Goal: Task Accomplishment & Management: Manage account settings

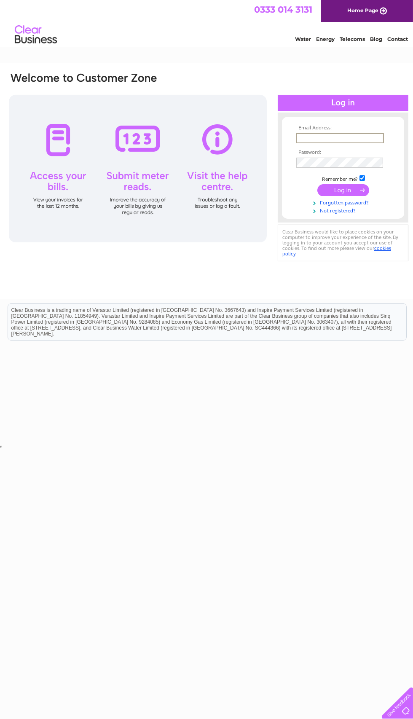
type input "[EMAIL_ADDRESS][DOMAIN_NAME]"
click at [343, 190] on input "submit" at bounding box center [343, 190] width 52 height 12
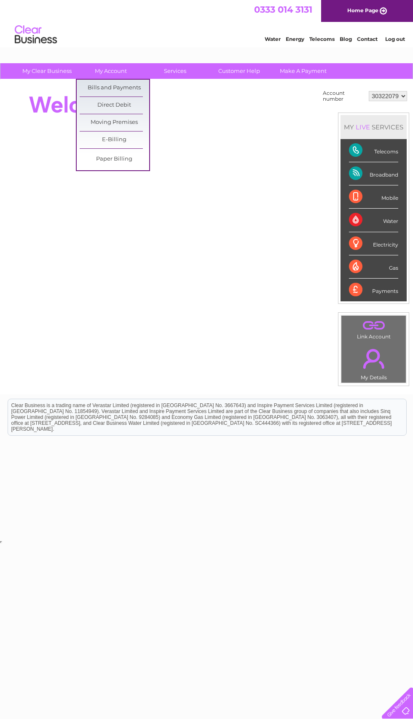
click at [121, 89] on link "Bills and Payments" at bounding box center [115, 88] width 70 height 17
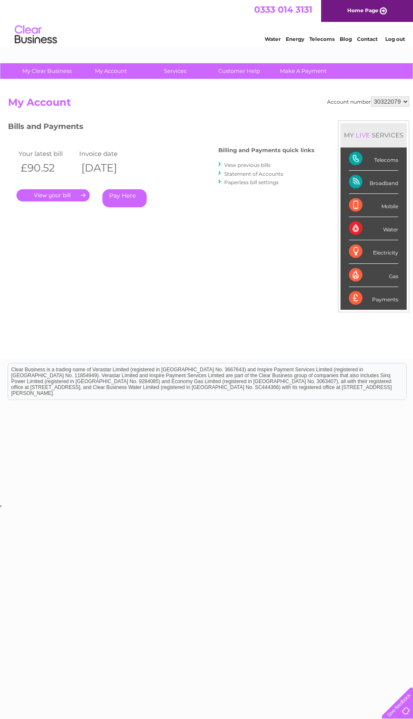
click at [42, 198] on link "." at bounding box center [52, 195] width 73 height 12
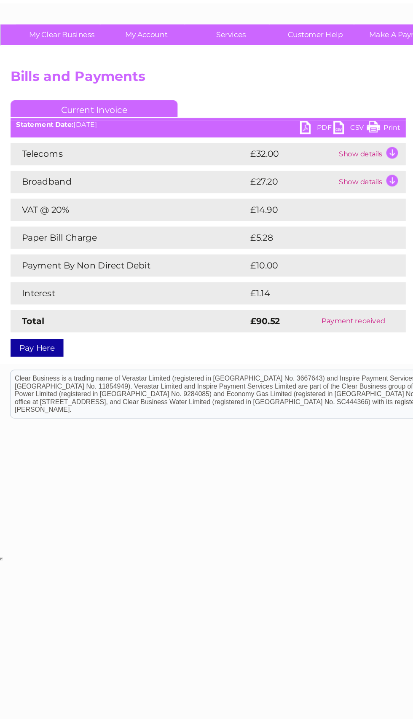
click at [277, 153] on td "Show details" at bounding box center [281, 161] width 53 height 17
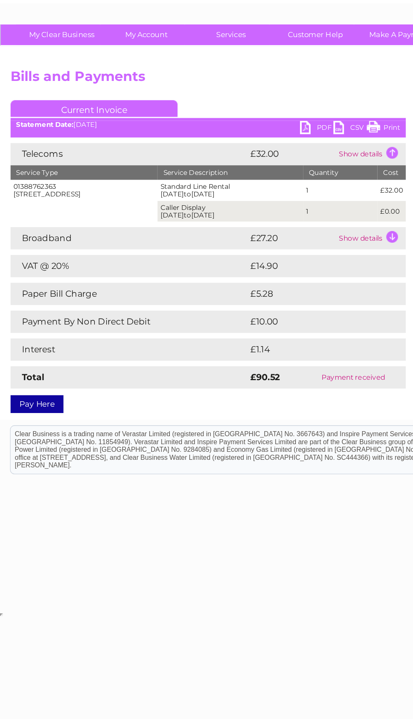
click at [286, 217] on td "Show details" at bounding box center [281, 225] width 53 height 17
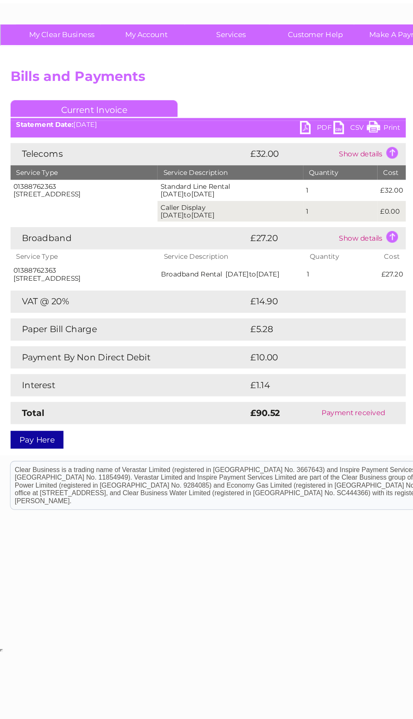
click at [239, 63] on link "Customer Help" at bounding box center [239, 71] width 70 height 16
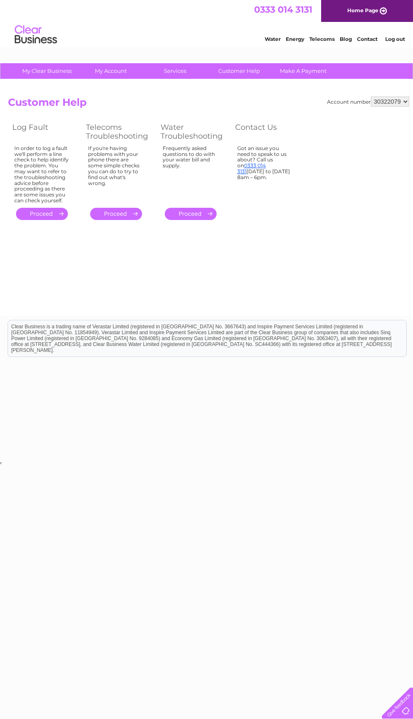
click at [249, 162] on link "0333 014 3131" at bounding box center [251, 168] width 29 height 12
click at [319, 67] on link "Make A Payment" at bounding box center [303, 71] width 70 height 16
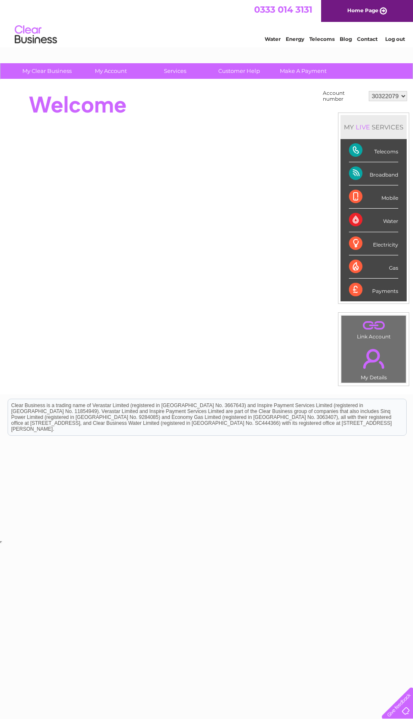
click at [399, 99] on select "30322079" at bounding box center [388, 96] width 38 height 10
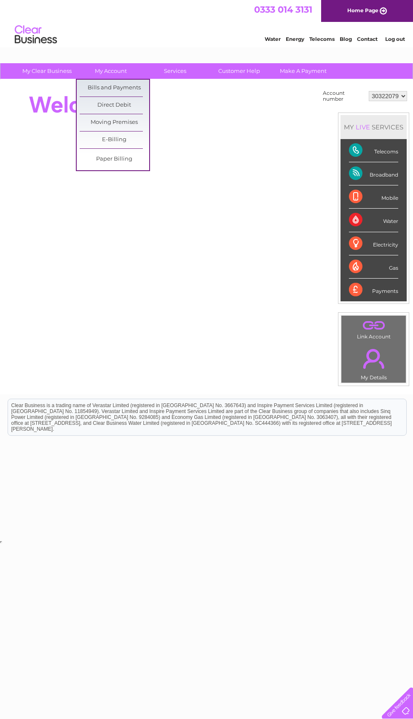
click at [138, 94] on link "Bills and Payments" at bounding box center [115, 88] width 70 height 17
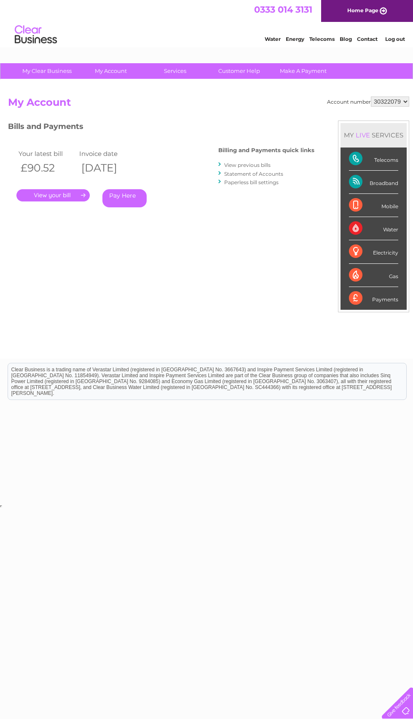
click at [58, 193] on link "." at bounding box center [52, 195] width 73 height 12
click at [64, 190] on link "." at bounding box center [52, 195] width 73 height 12
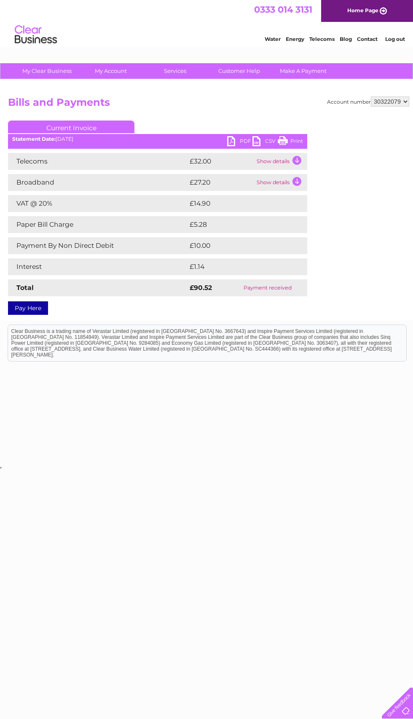
click at [282, 164] on td "Show details" at bounding box center [281, 161] width 53 height 17
click at [283, 186] on td "Show details" at bounding box center [281, 182] width 53 height 17
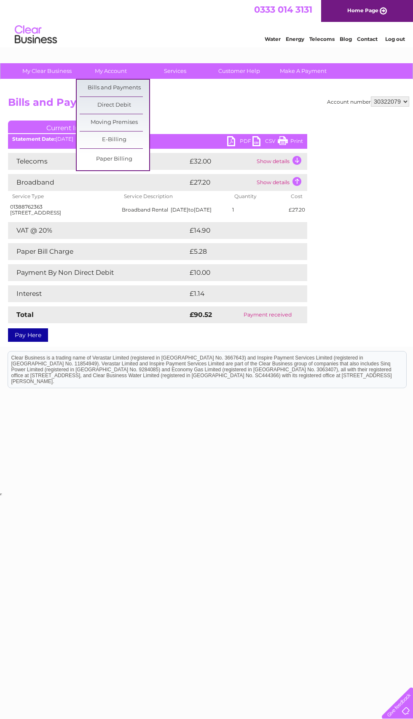
click at [127, 89] on link "Bills and Payments" at bounding box center [115, 88] width 70 height 17
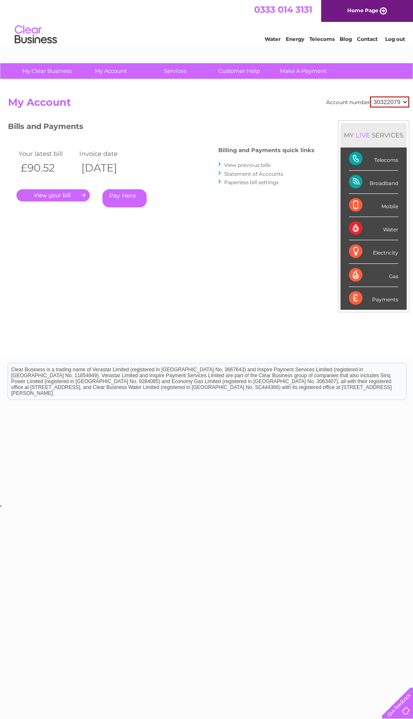
click at [57, 198] on link "." at bounding box center [52, 195] width 73 height 12
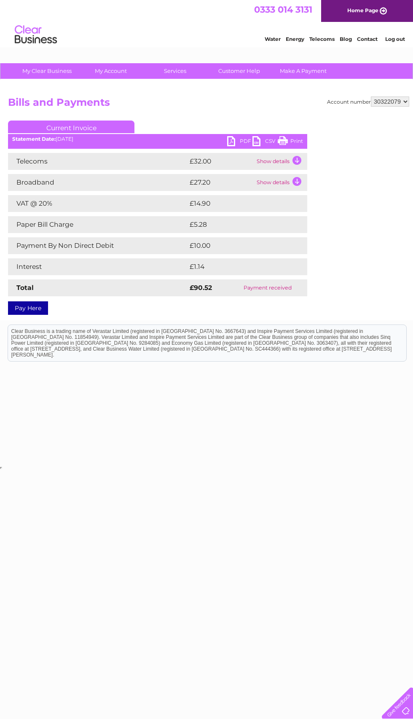
click at [237, 140] on link "PDF" at bounding box center [239, 142] width 25 height 12
click at [275, 294] on td "Payment received" at bounding box center [267, 287] width 79 height 17
click at [269, 290] on td "Payment received" at bounding box center [267, 287] width 79 height 17
click at [48, 133] on link "Current Invoice" at bounding box center [71, 127] width 126 height 13
click at [83, 129] on link "Current Invoice" at bounding box center [71, 127] width 126 height 13
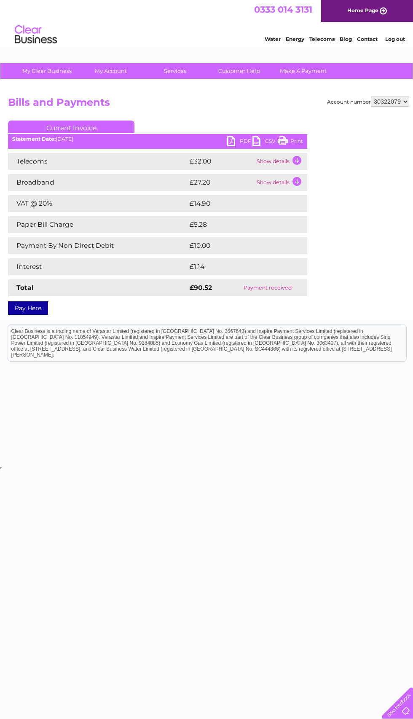
click at [58, 149] on div "Current Invoice PDF CSV Print Statement Date: 11/08/2025" at bounding box center [157, 216] width 299 height 191
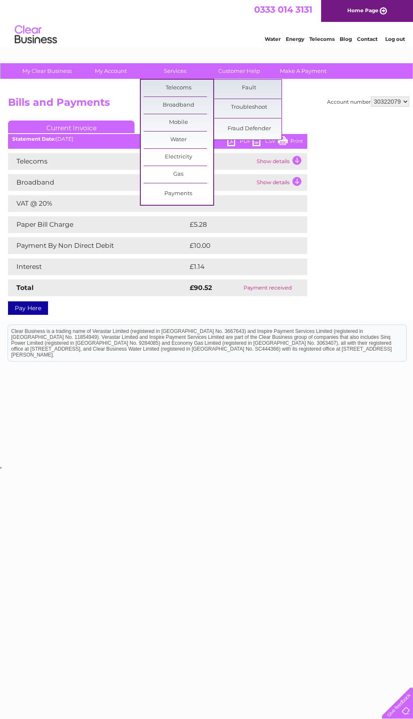
click at [156, 24] on div "Water Energy Telecoms Blog Contact Log out" at bounding box center [206, 35] width 413 height 27
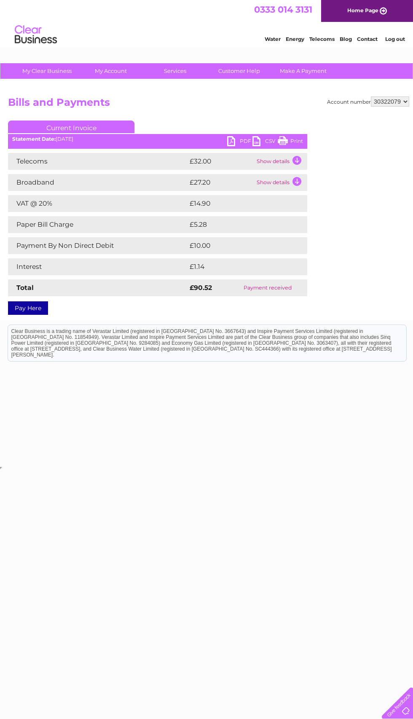
click at [306, 65] on link "Make A Payment" at bounding box center [303, 71] width 70 height 16
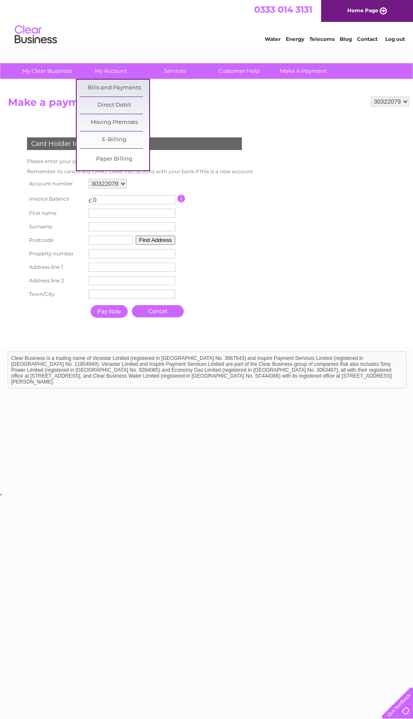
click at [138, 94] on link "Bills and Payments" at bounding box center [115, 88] width 70 height 17
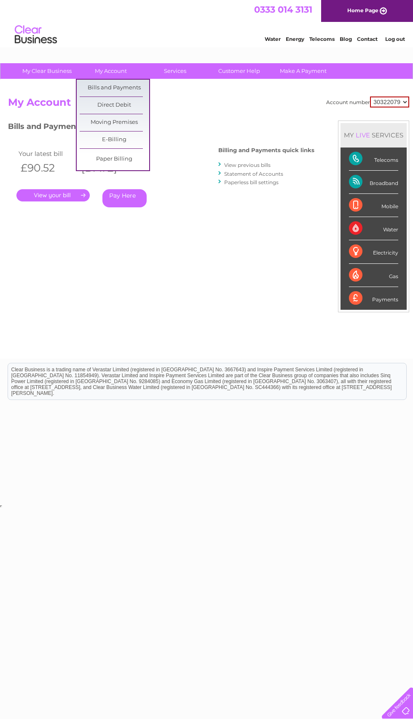
click at [132, 141] on link "E-Billing" at bounding box center [115, 139] width 70 height 17
